Goal: Task Accomplishment & Management: Manage account settings

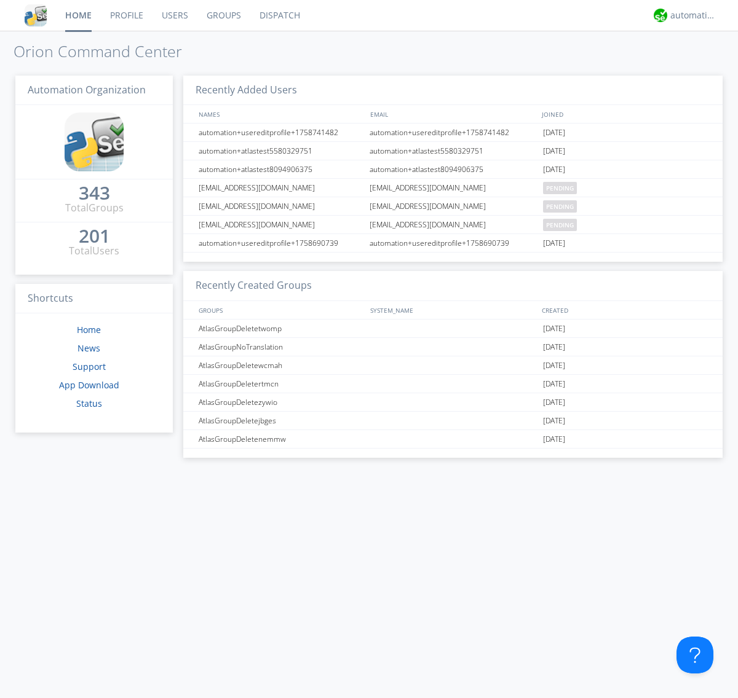
click at [174, 15] on link "Users" at bounding box center [174, 15] width 45 height 31
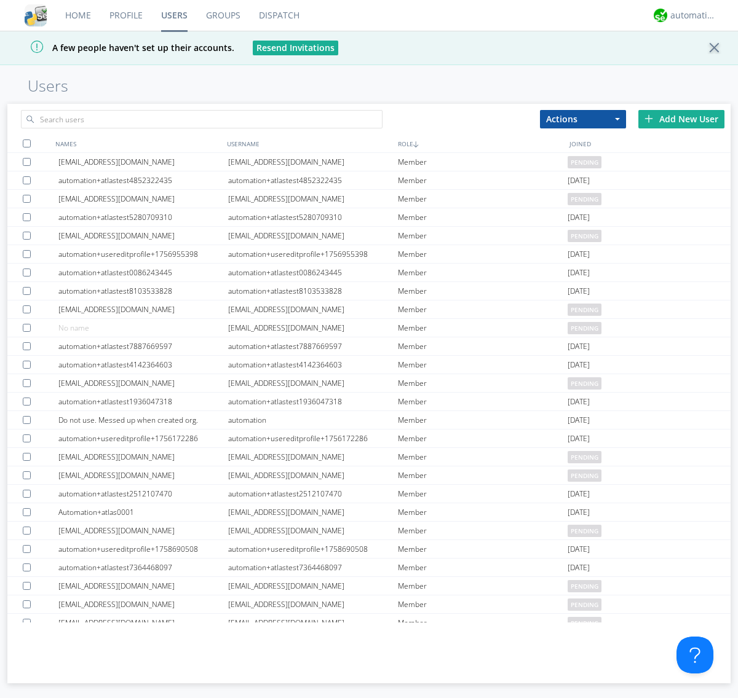
click at [681, 119] on div "Add New User" at bounding box center [681, 119] width 86 height 18
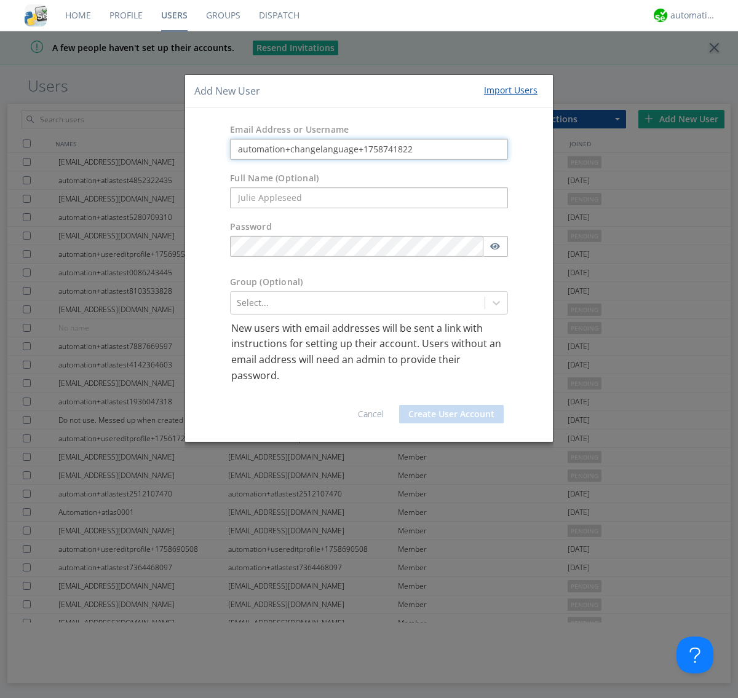
type input "automation+changelanguage+1758741822"
click at [451, 414] on button "Create User Account" at bounding box center [451, 414] width 105 height 18
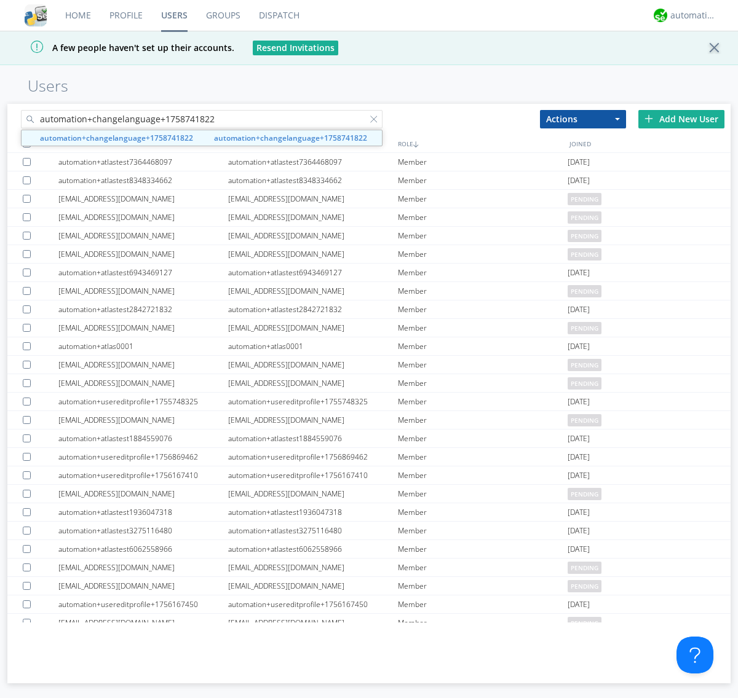
type input "automation+changelanguage+1758741822"
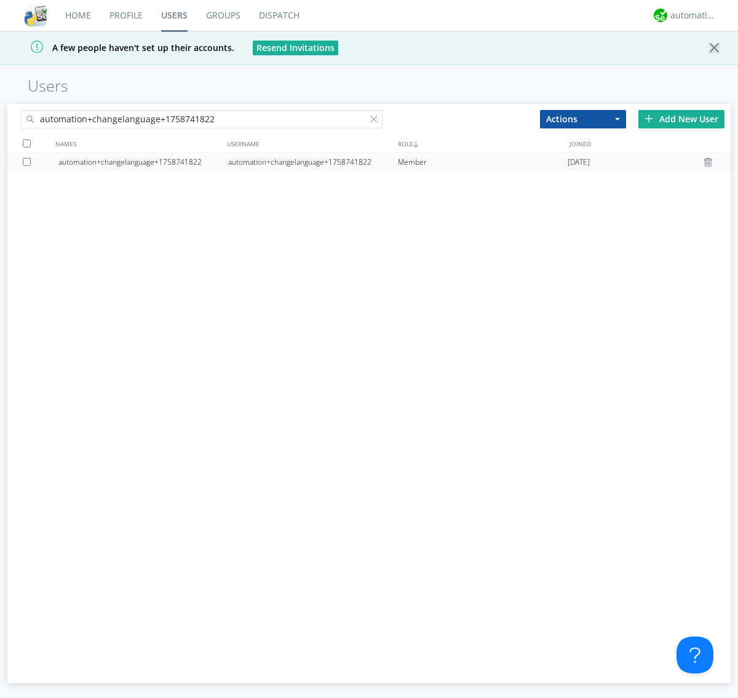
click at [312, 162] on div "automation+changelanguage+1758741822" at bounding box center [313, 162] width 170 height 18
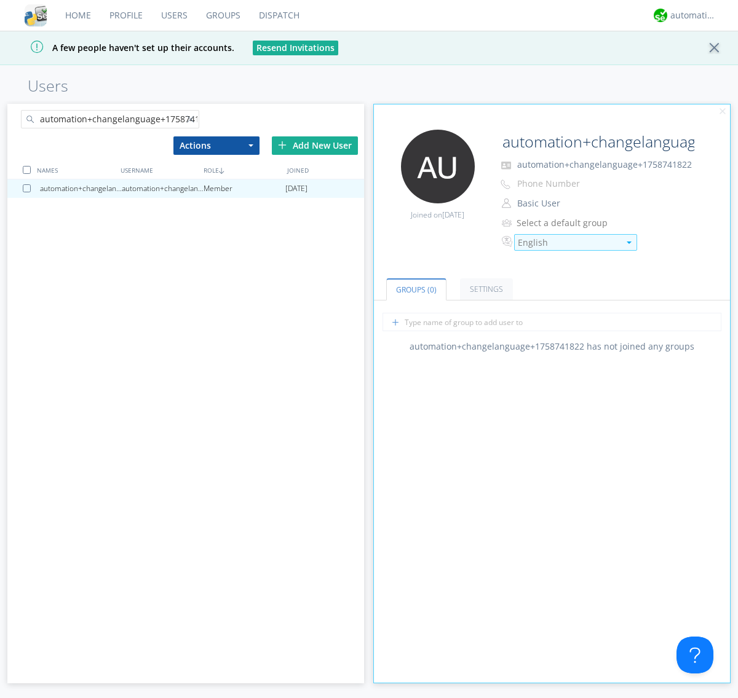
click at [568, 242] on div "English" at bounding box center [568, 243] width 101 height 12
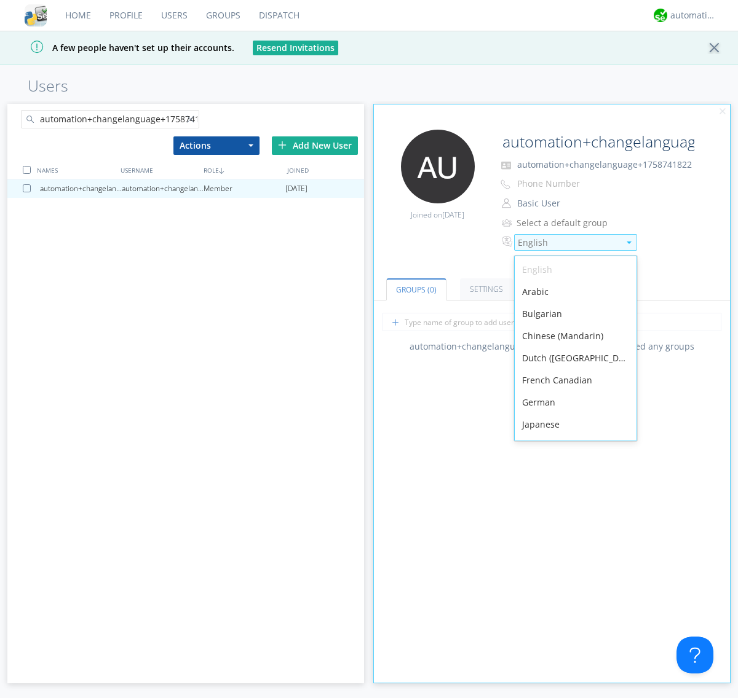
scroll to position [175, 0]
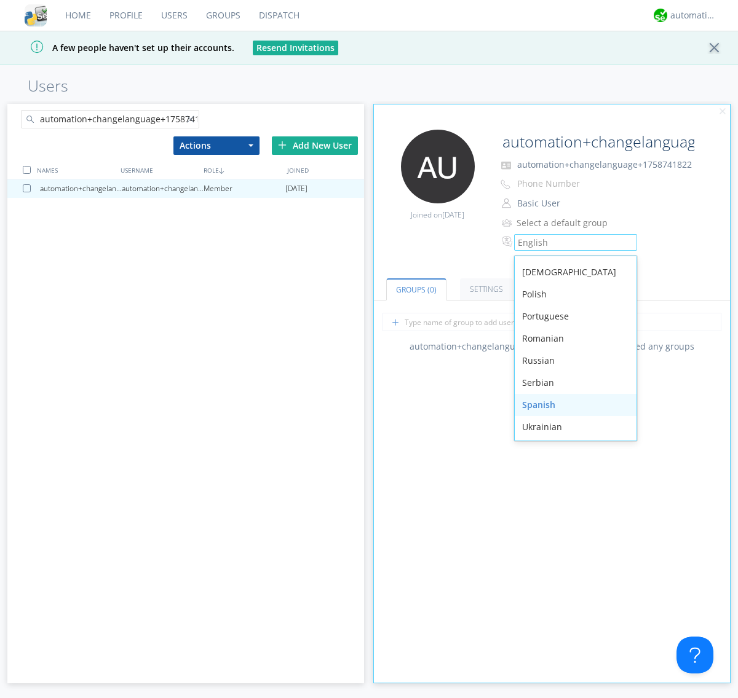
click at [572, 405] on div "Spanish" at bounding box center [576, 405] width 122 height 22
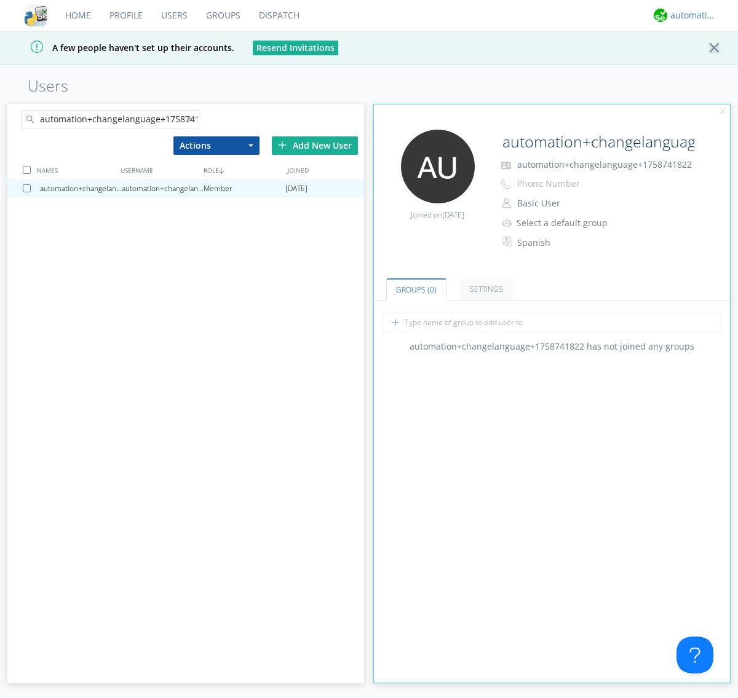
click at [690, 15] on div "automation+atlas" at bounding box center [693, 15] width 46 height 12
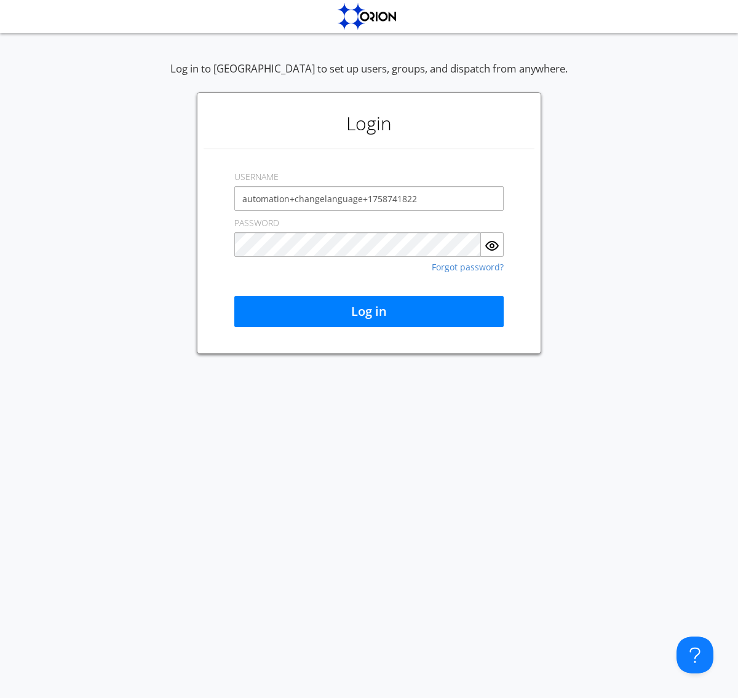
type input "automation+changelanguage+1758741822"
click at [369, 312] on button "Log in" at bounding box center [368, 311] width 269 height 31
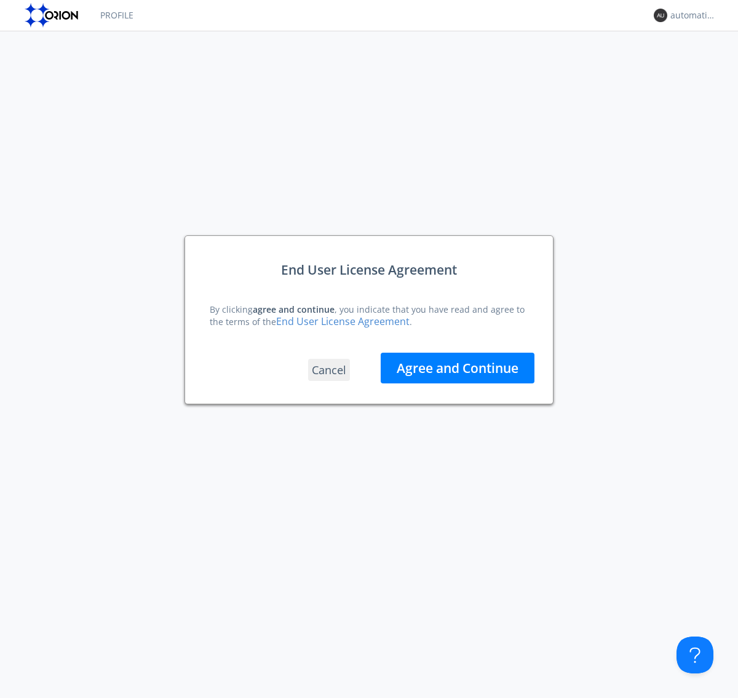
click at [457, 368] on button "Agree and Continue" at bounding box center [458, 368] width 154 height 31
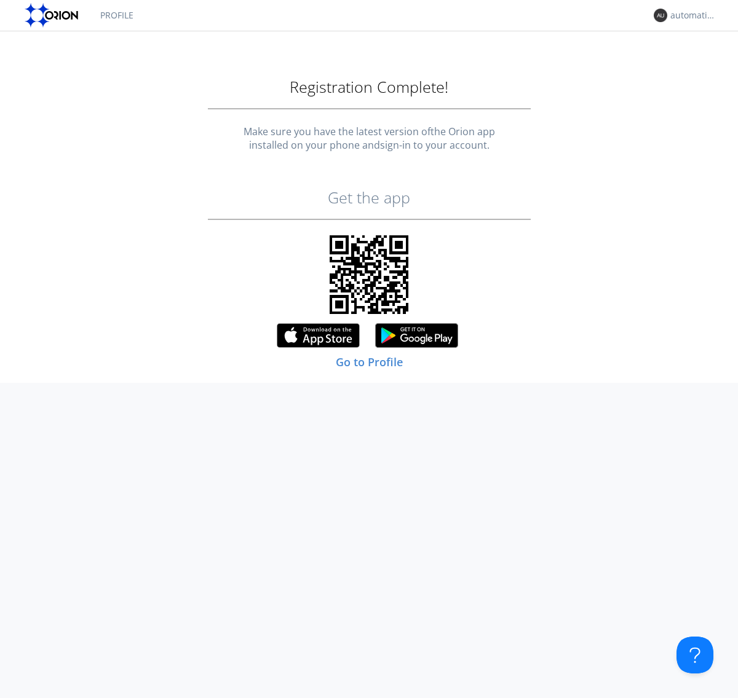
click at [116, 15] on link "Profile" at bounding box center [117, 15] width 52 height 31
click at [690, 15] on div "automation+changelanguage+1758741822" at bounding box center [693, 15] width 46 height 12
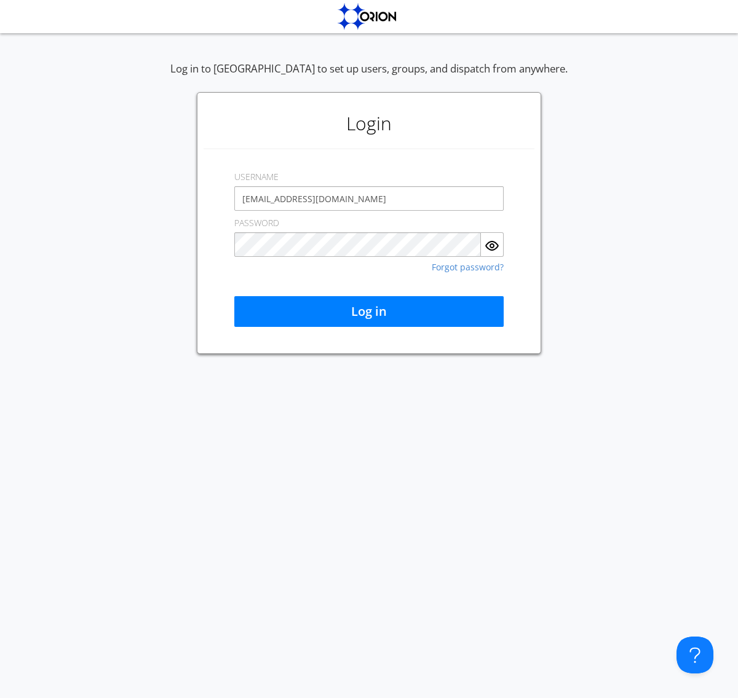
type input "[EMAIL_ADDRESS][DOMAIN_NAME]"
click at [369, 312] on button "Log in" at bounding box center [368, 311] width 269 height 31
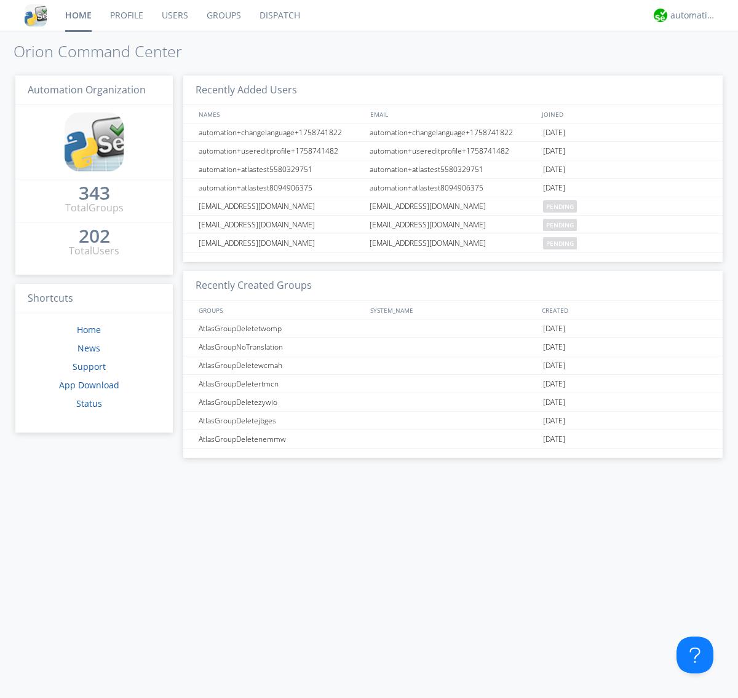
click at [174, 15] on link "Users" at bounding box center [174, 15] width 45 height 31
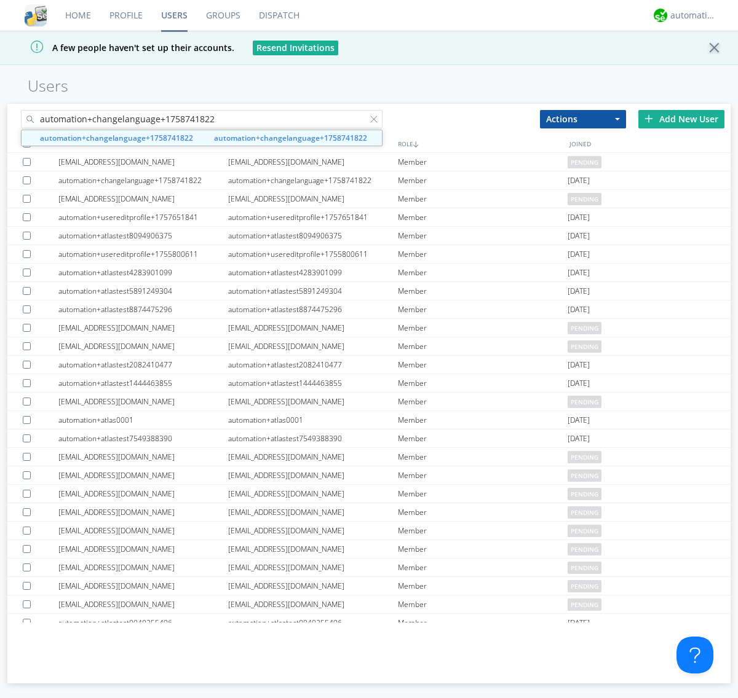
type input "automation+changelanguage+1758741822"
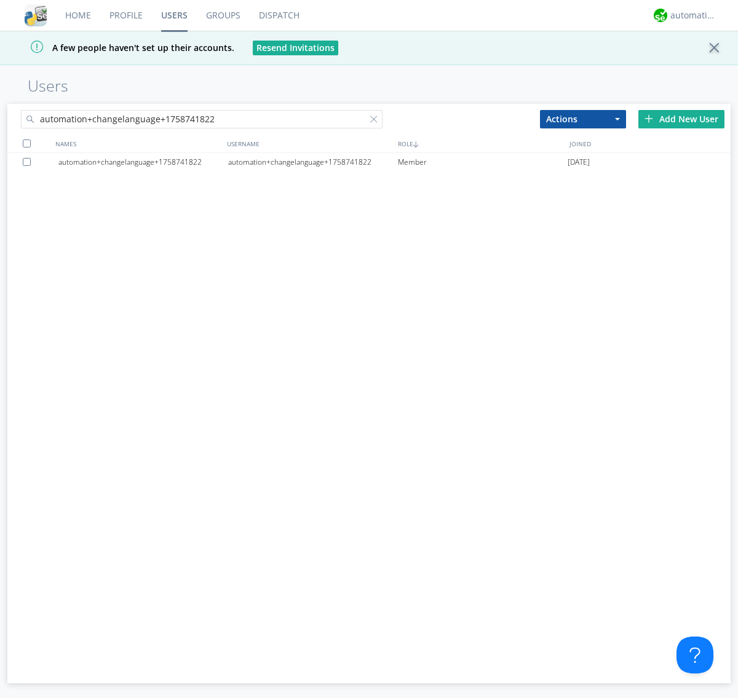
click at [29, 162] on div at bounding box center [29, 162] width 12 height 8
click at [583, 119] on button "Actions" at bounding box center [583, 119] width 86 height 18
click at [0, 0] on link "Delete User" at bounding box center [0, 0] width 0 height 0
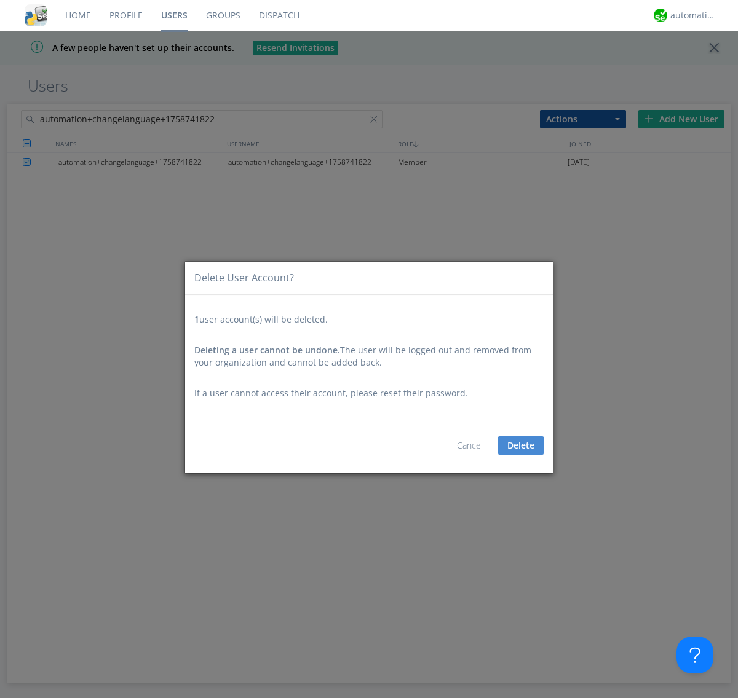
click at [521, 445] on button "Delete" at bounding box center [520, 446] width 45 height 18
